Goal: Task Accomplishment & Management: Complete application form

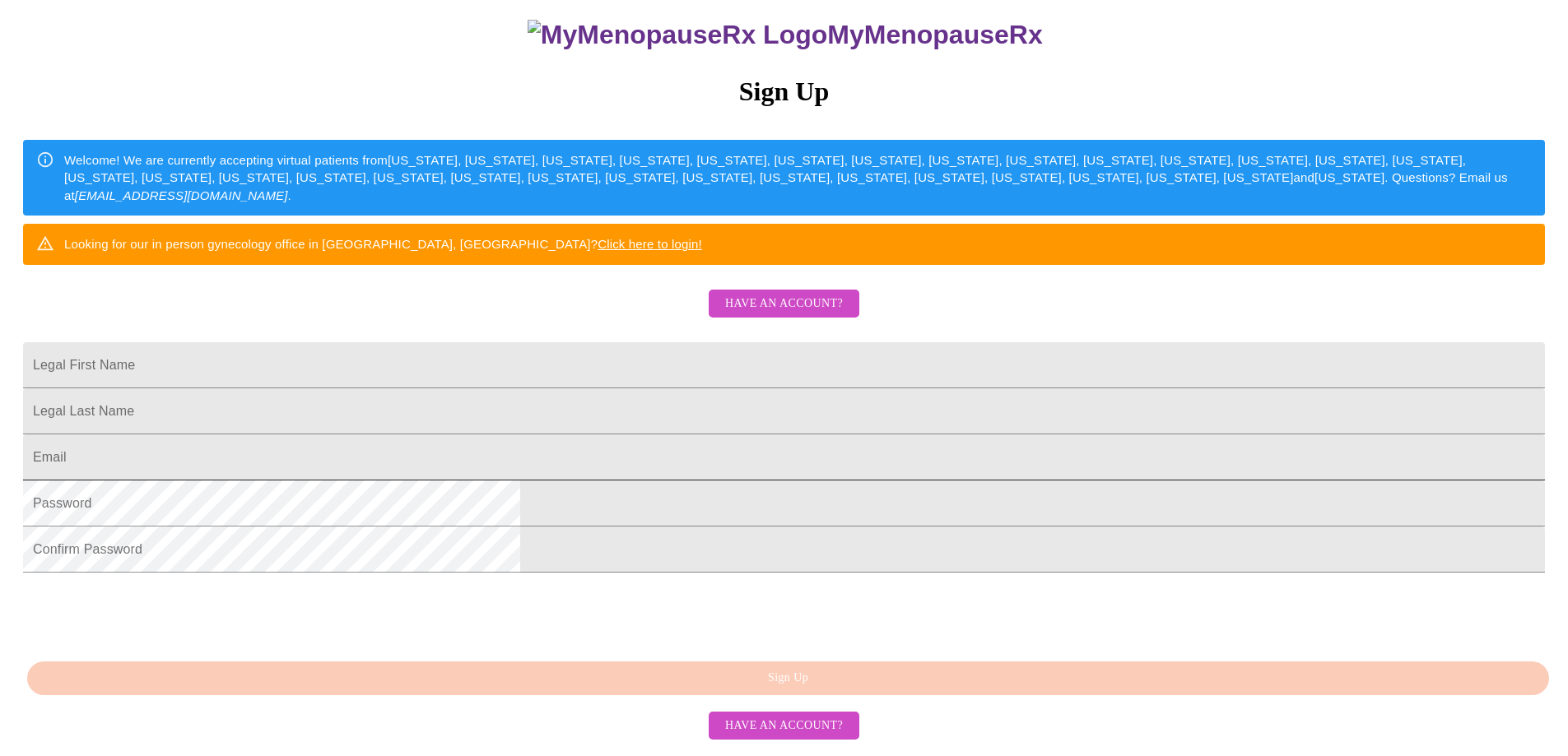
scroll to position [247, 0]
click at [619, 342] on input "Legal First Name" at bounding box center [784, 365] width 1522 height 46
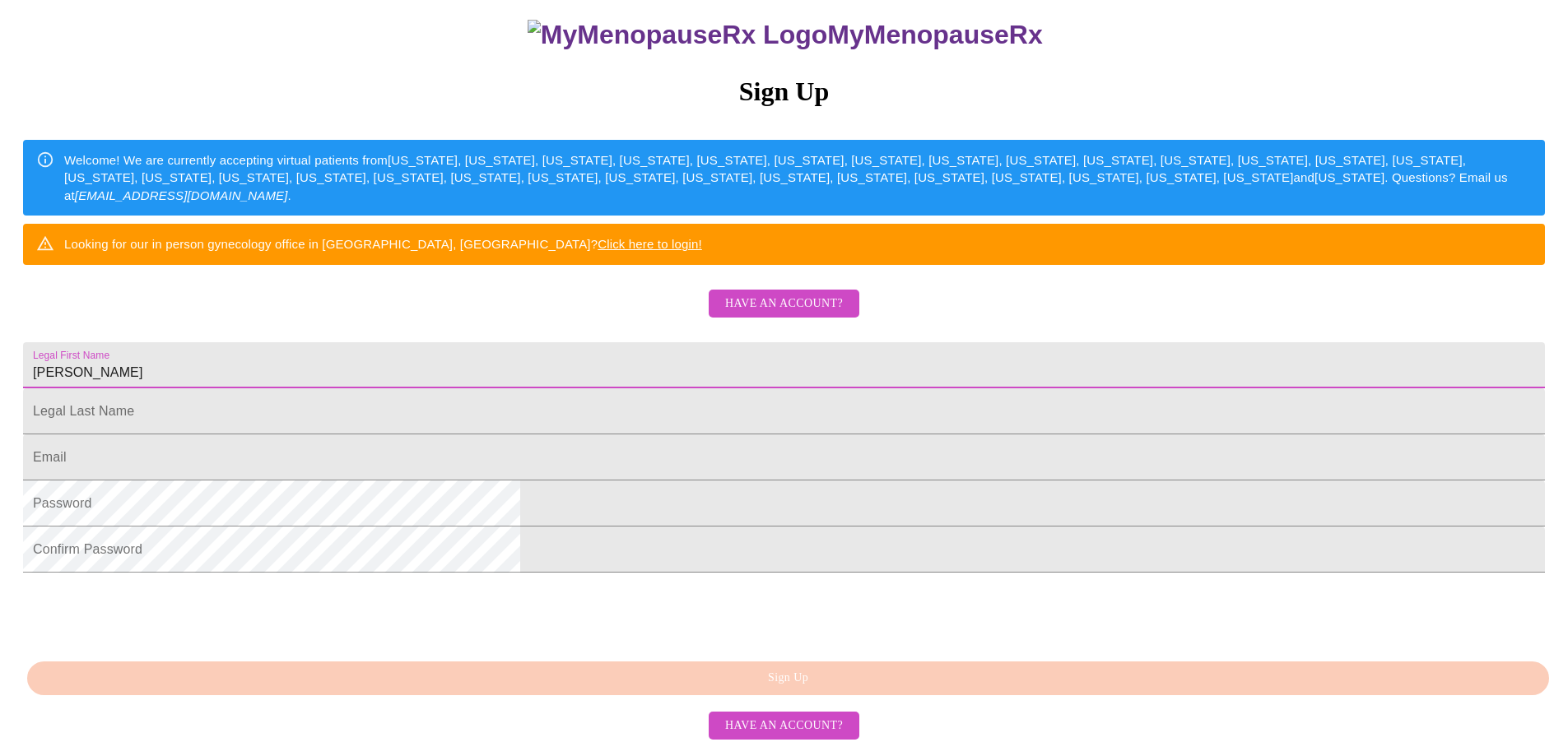
type input "[PERSON_NAME]"
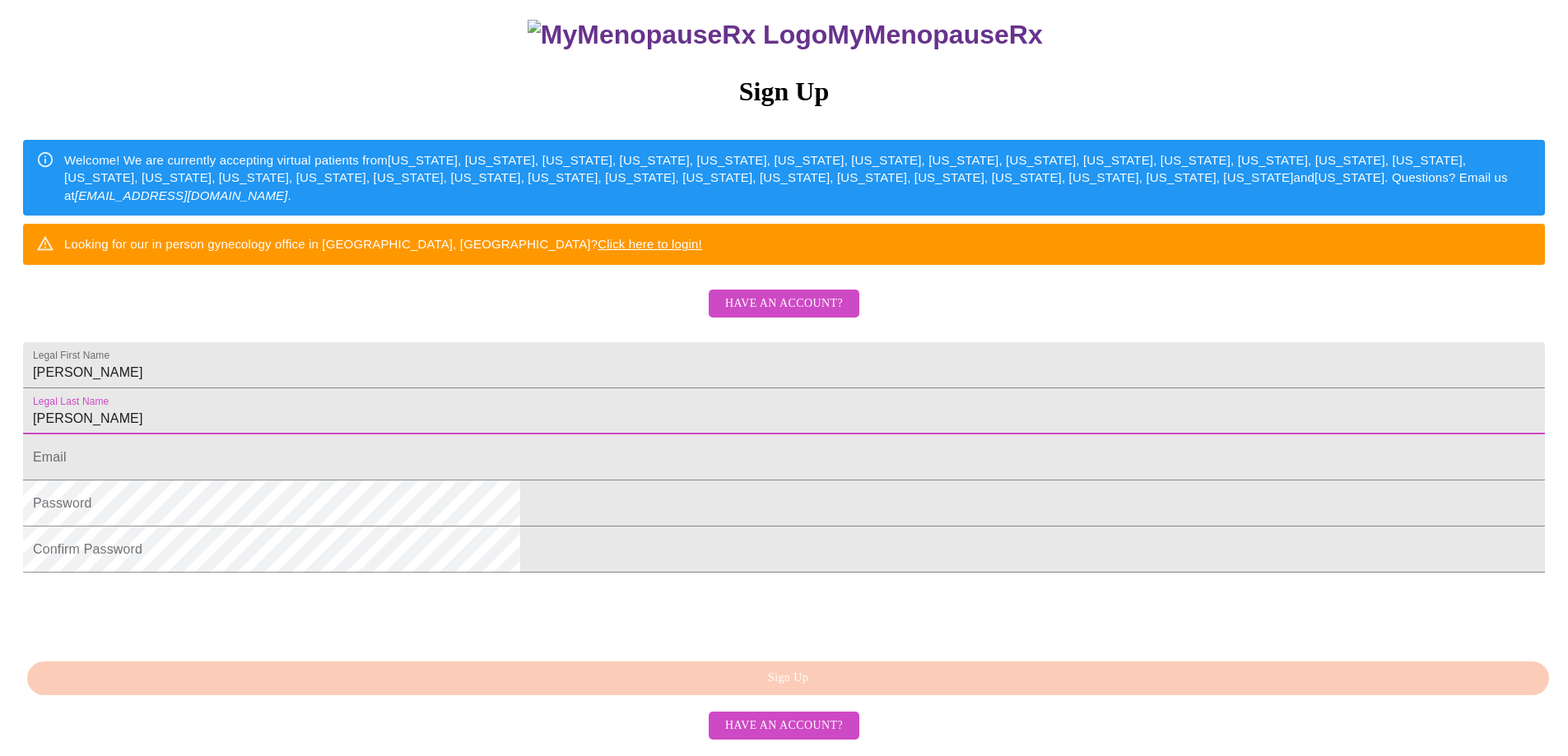
scroll to position [284, 0]
type input "[PERSON_NAME]"
click at [598, 435] on input "Legal First Name" at bounding box center [784, 457] width 1522 height 46
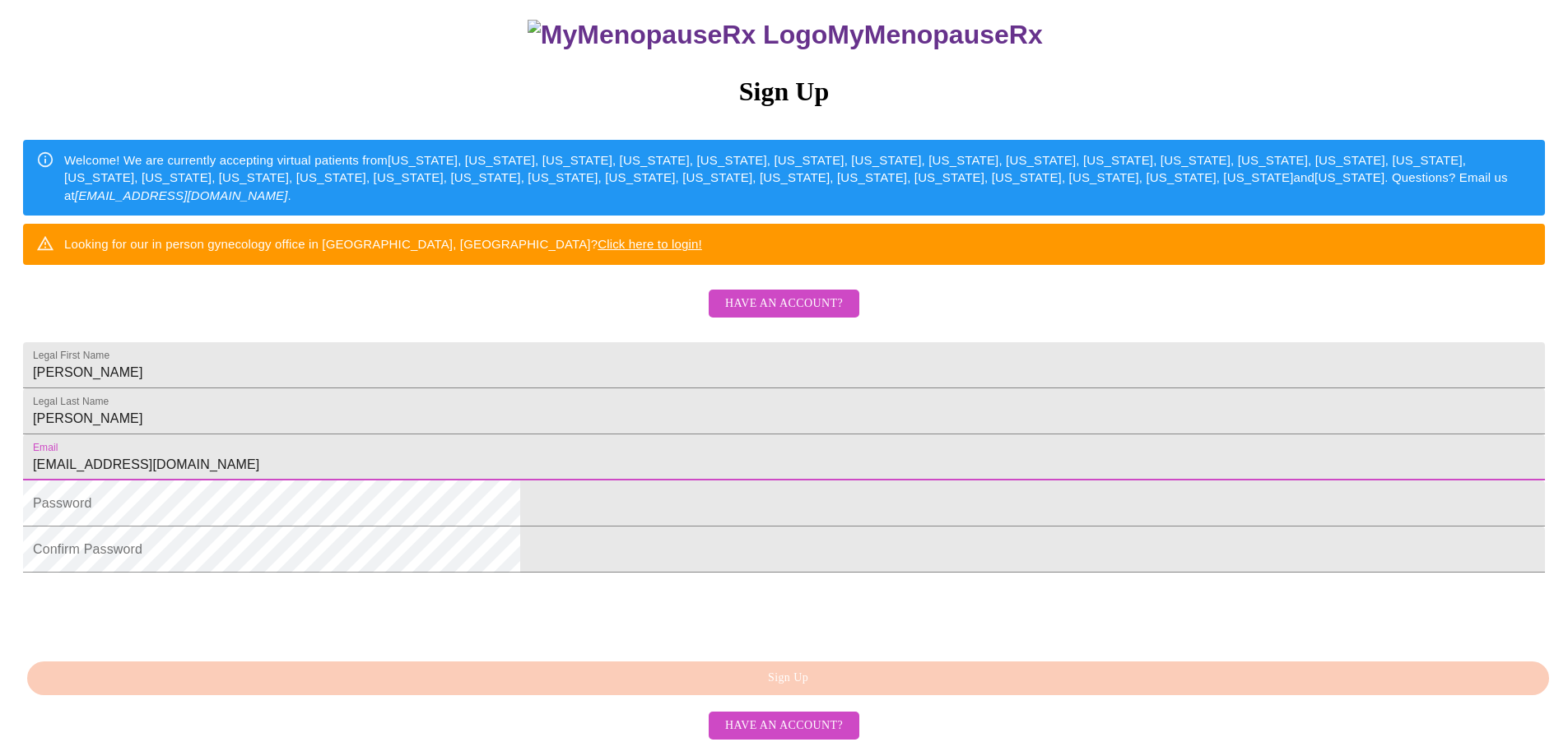
type input "[EMAIL_ADDRESS][DOMAIN_NAME]"
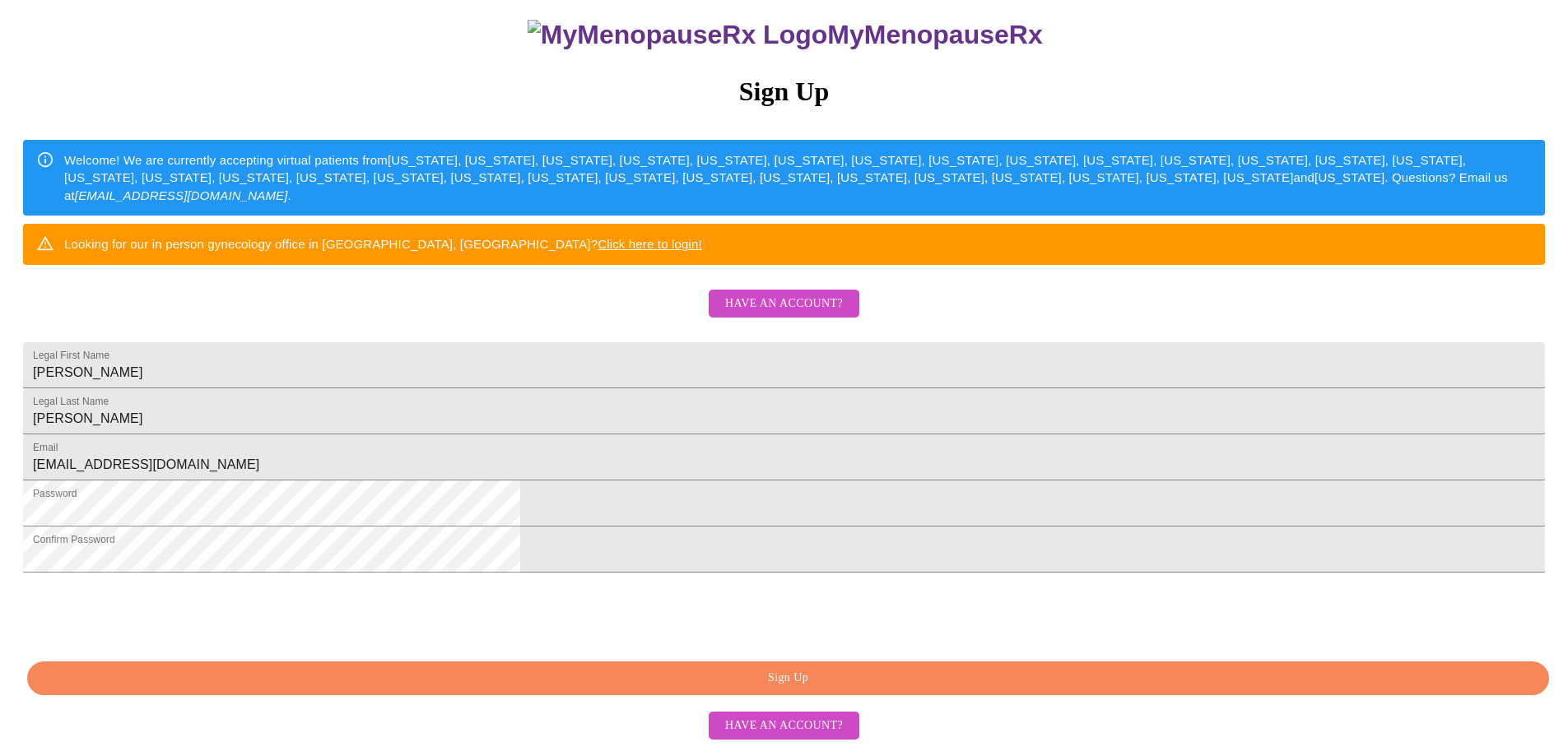
click at [783, 686] on span "Sign Up" at bounding box center [788, 678] width 1484 height 21
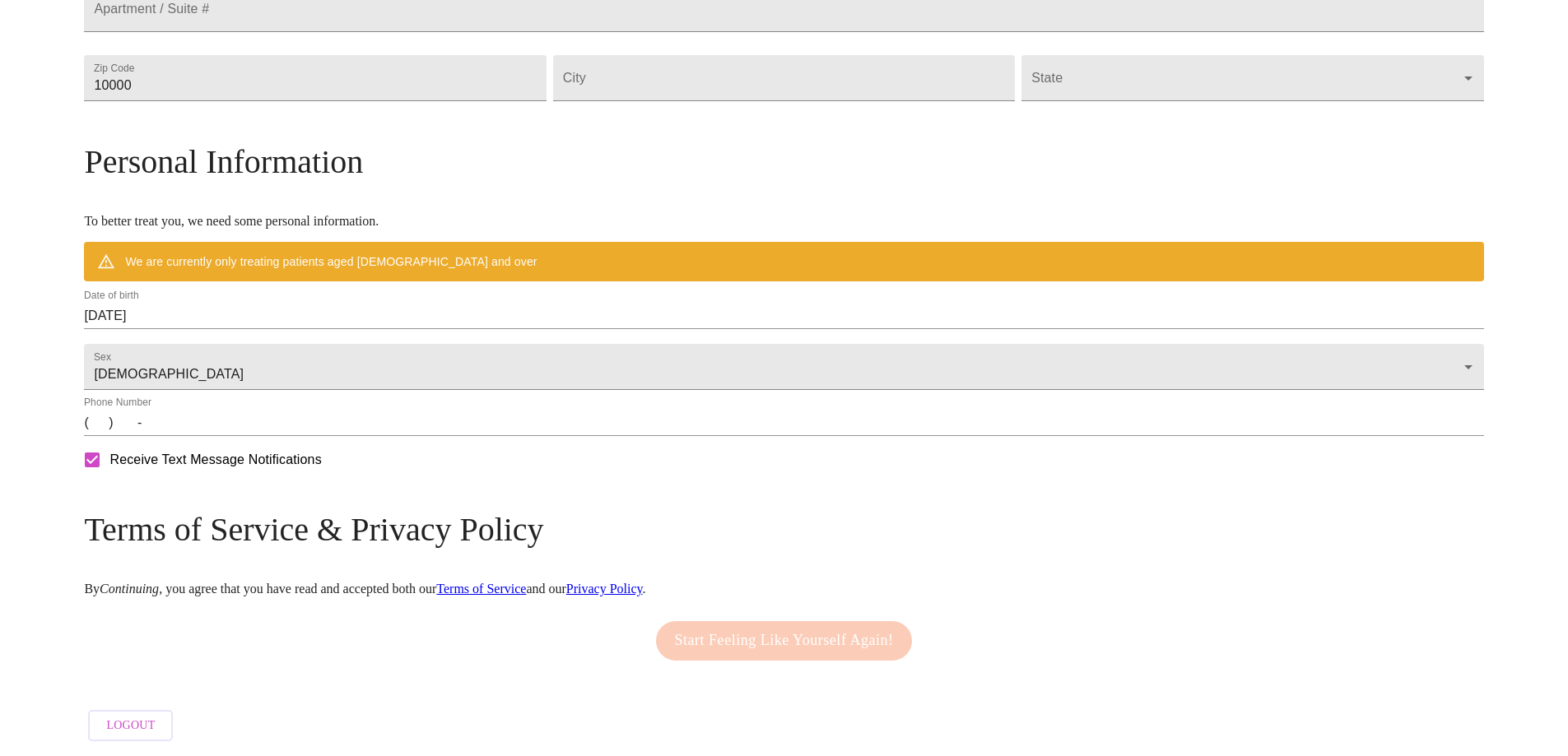
scroll to position [587, 0]
click at [526, 582] on link "Terms of Service" at bounding box center [481, 589] width 90 height 14
